Goal: Information Seeking & Learning: Learn about a topic

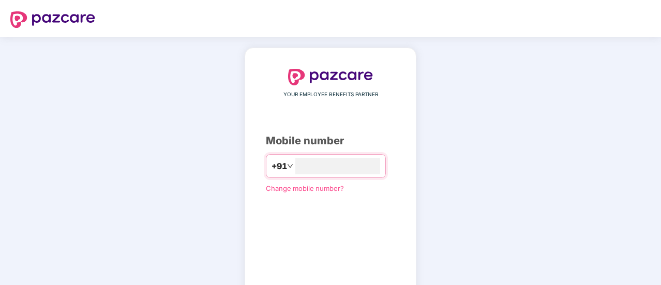
type input "**********"
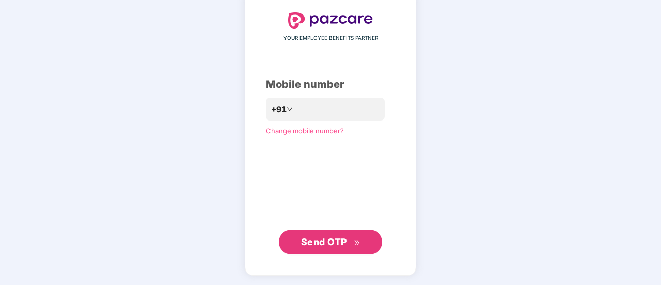
click at [364, 236] on button "Send OTP" at bounding box center [330, 242] width 103 height 25
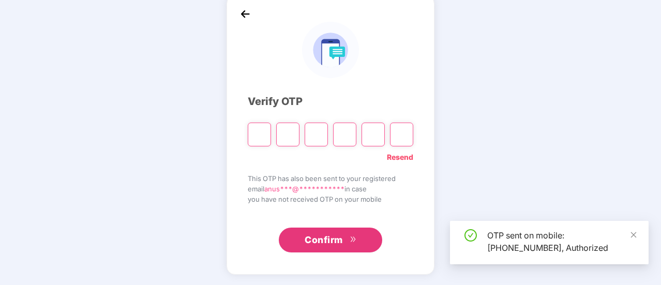
scroll to position [52, 0]
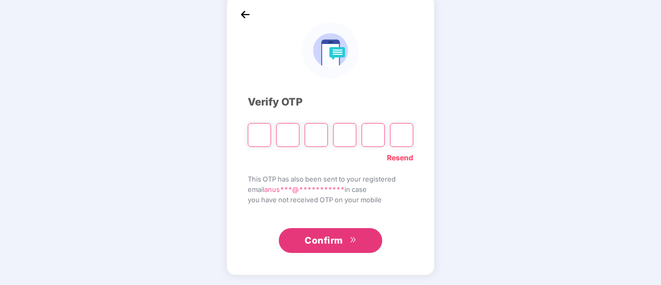
type input "*"
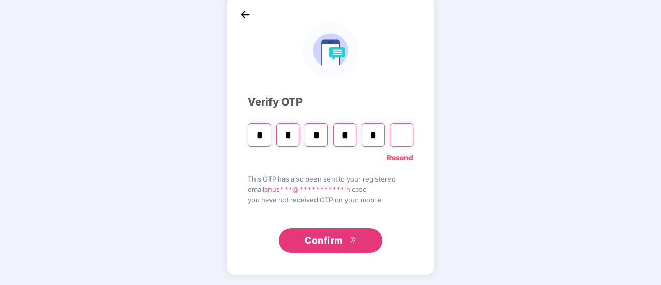
type input "*"
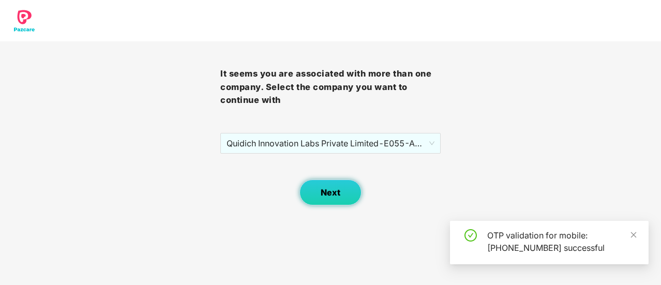
click at [322, 191] on span "Next" at bounding box center [330, 193] width 20 height 10
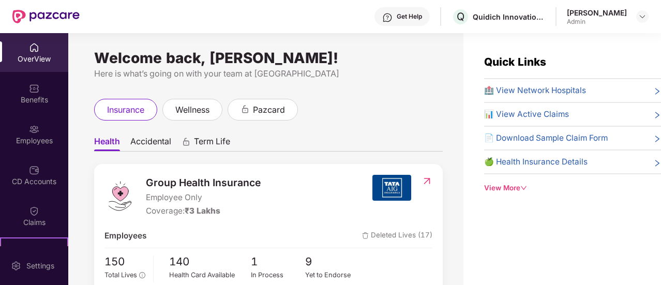
scroll to position [155, 0]
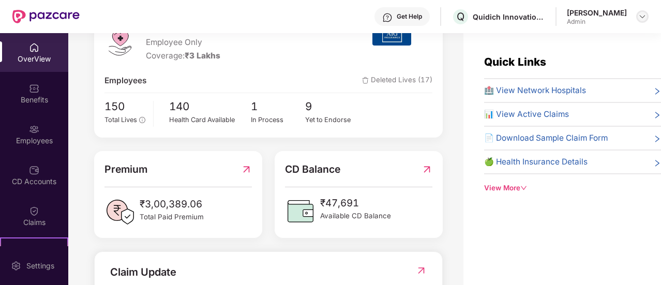
click at [640, 14] on img at bounding box center [642, 16] width 8 height 8
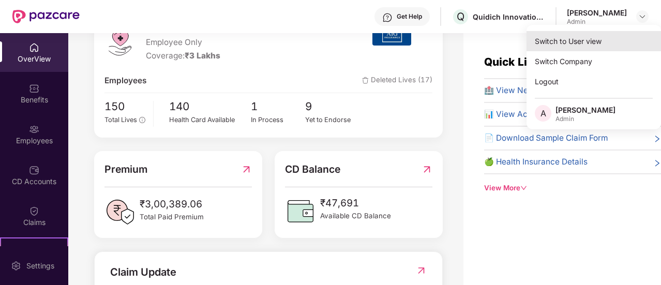
click at [609, 32] on div "Switch to User view" at bounding box center [593, 41] width 134 height 20
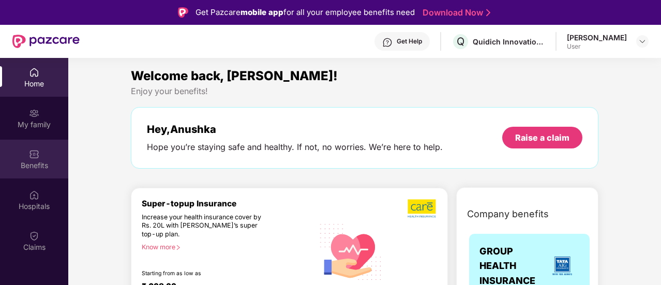
click at [34, 166] on div "Benefits" at bounding box center [34, 165] width 68 height 10
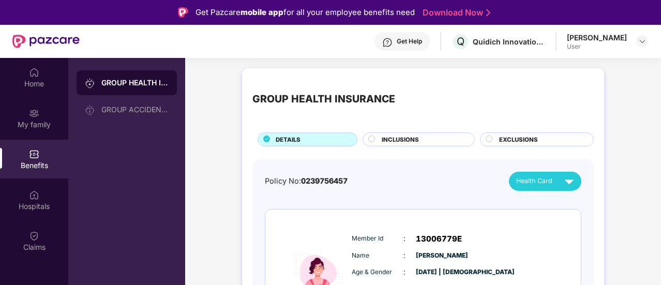
scroll to position [64, 0]
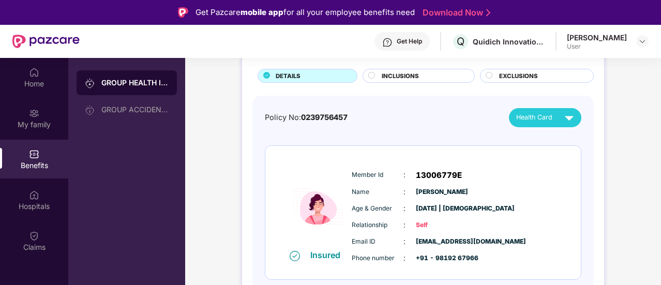
click at [433, 77] on div "INCLUSIONS" at bounding box center [422, 76] width 93 height 11
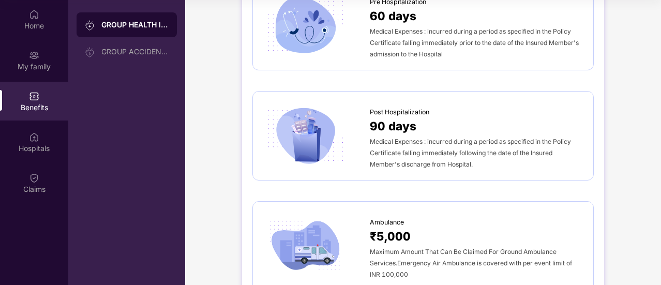
scroll to position [489, 0]
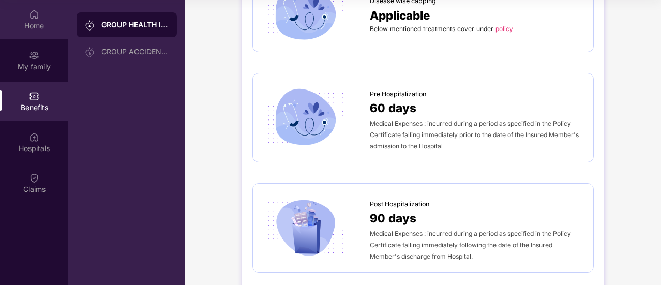
click at [29, 29] on div "Home" at bounding box center [34, 26] width 68 height 10
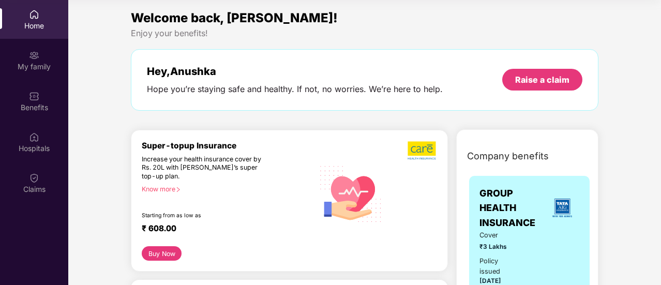
click at [163, 190] on div "Know more" at bounding box center [225, 188] width 166 height 7
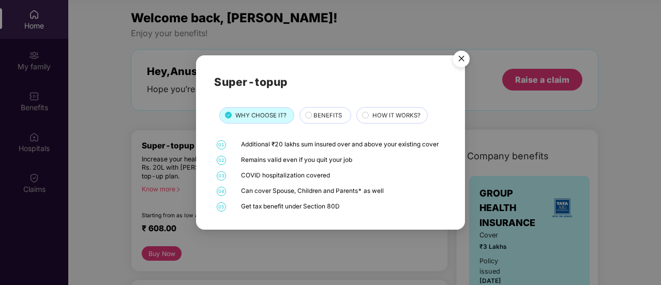
click at [315, 119] on span "BENEFITS" at bounding box center [327, 115] width 28 height 9
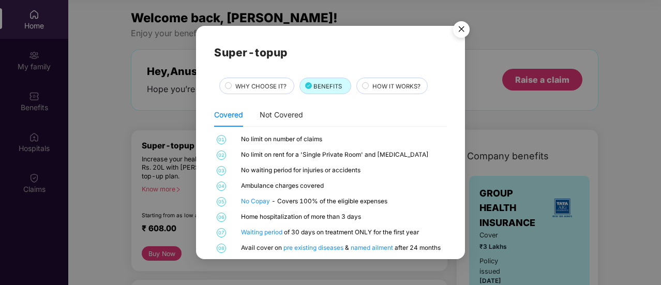
click at [381, 91] on div "HOW IT WORKS?" at bounding box center [394, 87] width 55 height 11
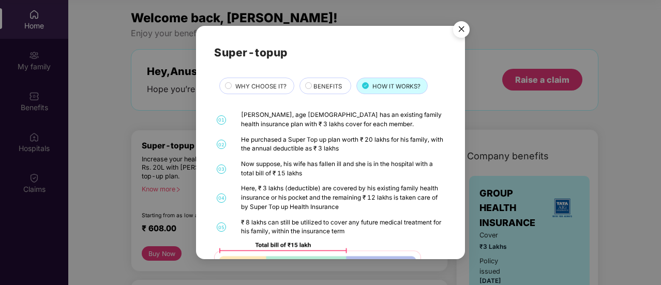
click at [461, 31] on img "Close" at bounding box center [461, 31] width 29 height 29
